Goal: Book appointment/travel/reservation

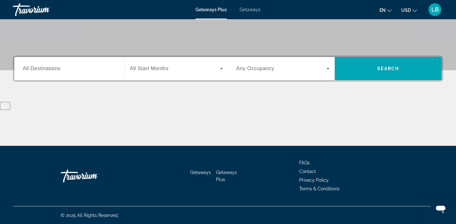
scroll to position [122, 0]
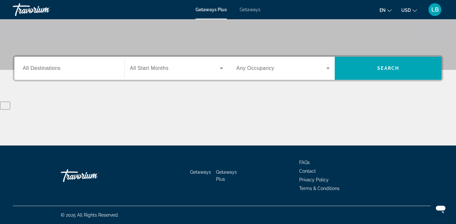
click at [36, 69] on span "All Destinations" at bounding box center [42, 67] width 38 height 5
click at [36, 69] on input "Destination All Destinations" at bounding box center [69, 69] width 93 height 8
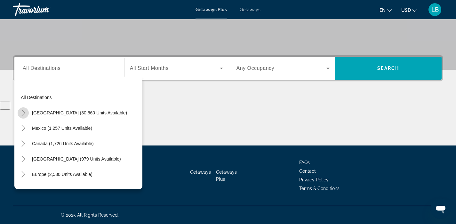
click at [24, 111] on icon "Toggle United States (30,660 units available)" at bounding box center [23, 112] width 6 height 6
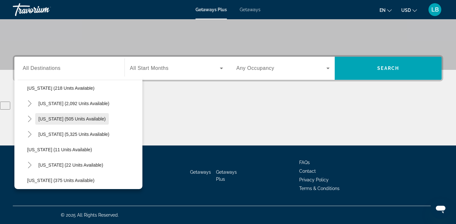
scroll to position [55, 0]
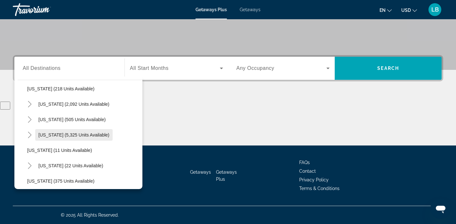
click at [72, 135] on span "[US_STATE] (5,325 units available)" at bounding box center [73, 134] width 71 height 5
type input "**********"
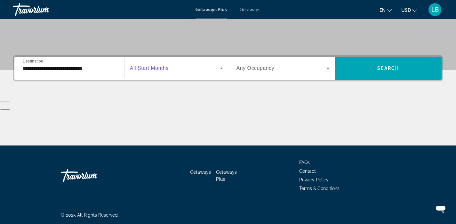
click at [221, 68] on icon "Search widget" at bounding box center [221, 69] width 3 height 2
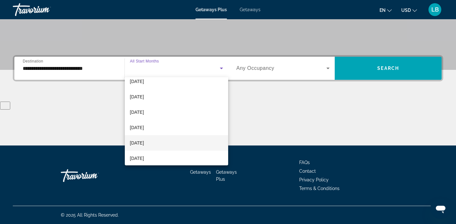
scroll to position [52, 0]
click at [154, 141] on mat-option "[DATE]" at bounding box center [176, 142] width 103 height 15
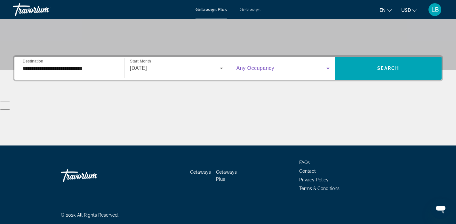
click at [328, 67] on icon "Search widget" at bounding box center [328, 68] width 8 height 8
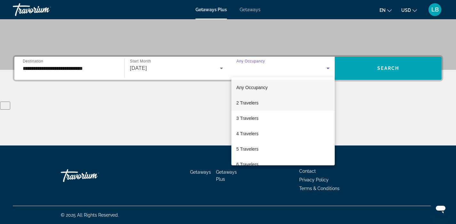
click at [259, 98] on mat-option "2 Travelers" at bounding box center [283, 102] width 104 height 15
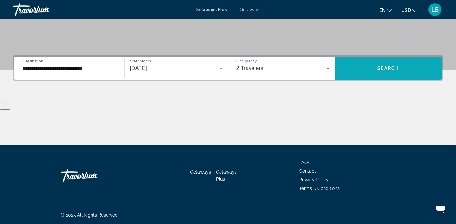
click at [396, 69] on span "Search" at bounding box center [388, 68] width 22 height 5
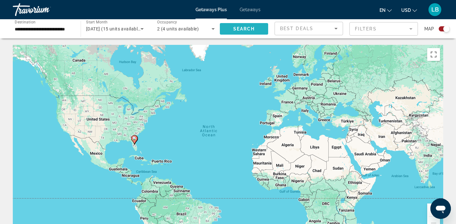
click at [240, 29] on span "Search" at bounding box center [244, 28] width 22 height 5
click at [135, 139] on image "Main content" at bounding box center [134, 138] width 4 height 4
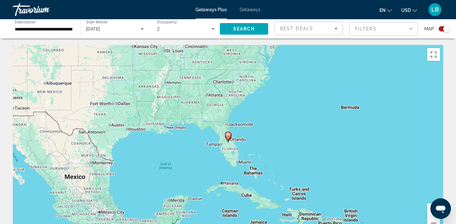
click at [230, 136] on gmp-advanced-marker "Main content" at bounding box center [228, 136] width 6 height 10
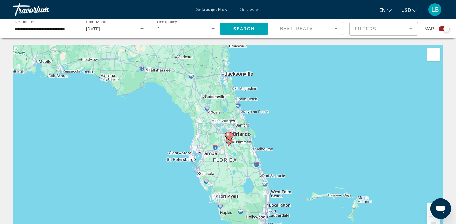
click at [229, 135] on image "Main content" at bounding box center [228, 135] width 4 height 4
type input "**********"
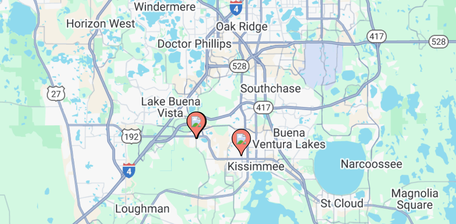
click at [228, 136] on image "Main content" at bounding box center [228, 135] width 4 height 4
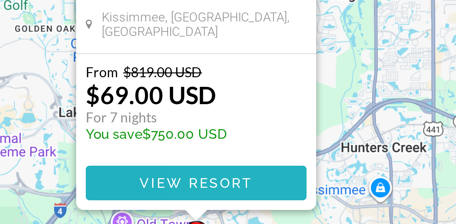
click at [235, 206] on span "View Resort" at bounding box center [228, 205] width 38 height 5
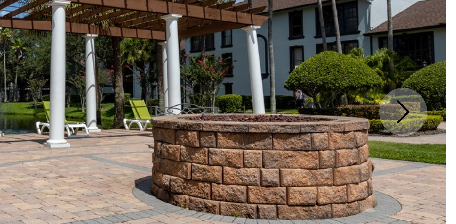
click at [440, 114] on icon "Next image" at bounding box center [442, 115] width 8 height 8
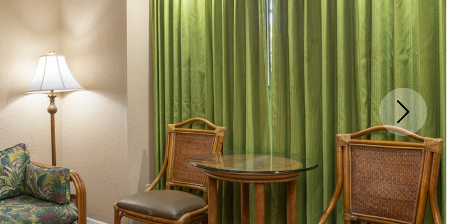
click at [440, 114] on icon "Next image" at bounding box center [442, 115] width 8 height 8
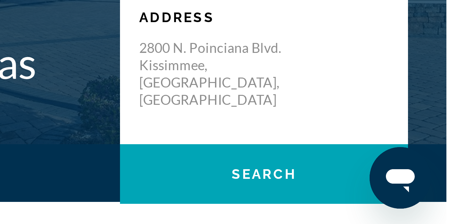
scroll to position [15, 0]
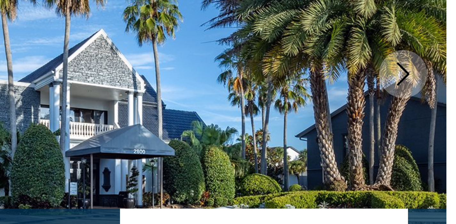
click at [441, 101] on icon "Next image" at bounding box center [442, 100] width 8 height 8
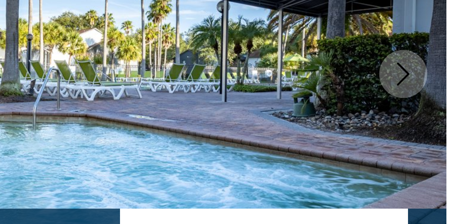
click at [441, 101] on icon "Next image" at bounding box center [442, 100] width 8 height 8
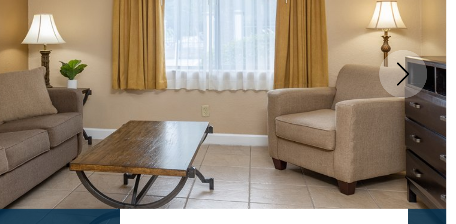
click at [441, 101] on icon "Next image" at bounding box center [442, 100] width 8 height 8
